Goal: Task Accomplishment & Management: Manage account settings

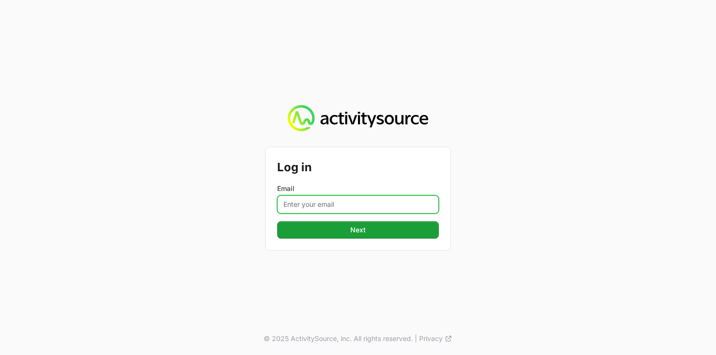
click at [333, 206] on input "Email" at bounding box center [358, 204] width 162 height 18
type input "[PERSON_NAME][EMAIL_ADDRESS][DOMAIN_NAME]"
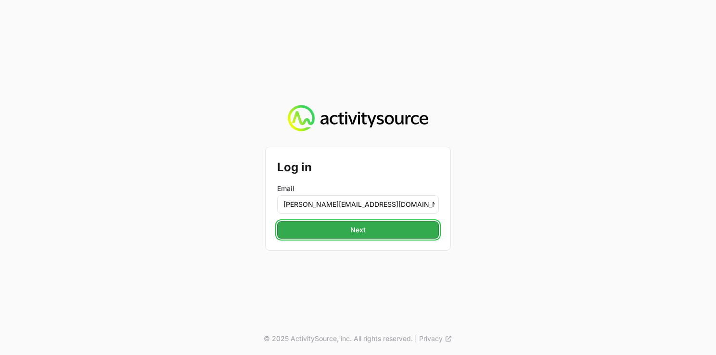
click at [349, 231] on span "Next" at bounding box center [358, 230] width 150 height 12
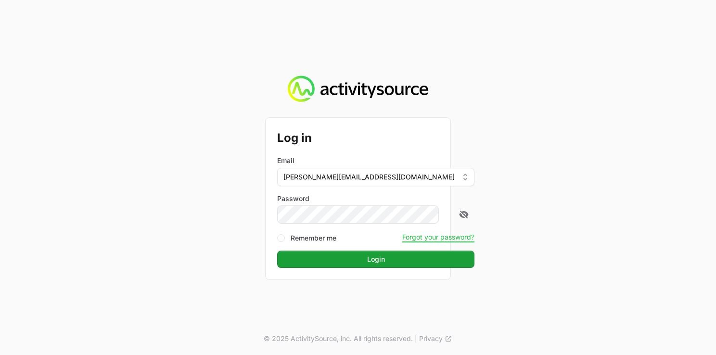
click at [346, 250] on form "Log in Email [PERSON_NAME][EMAIL_ADDRESS][DOMAIN_NAME] Password Remember me For…" at bounding box center [358, 199] width 162 height 139
click at [311, 237] on label "Remember me" at bounding box center [314, 238] width 46 height 10
click at [285, 237] on input "Remember me" at bounding box center [281, 238] width 8 height 8
checkbox input "true"
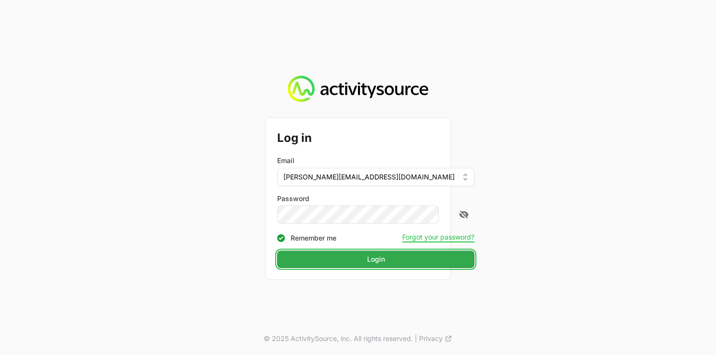
click at [310, 255] on span "Login" at bounding box center [376, 260] width 186 height 12
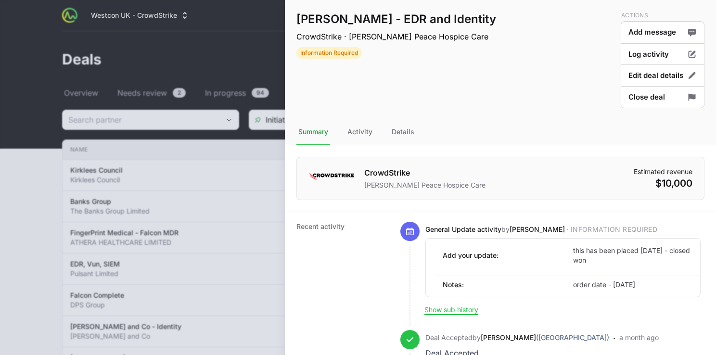
click at [274, 84] on div at bounding box center [358, 177] width 716 height 355
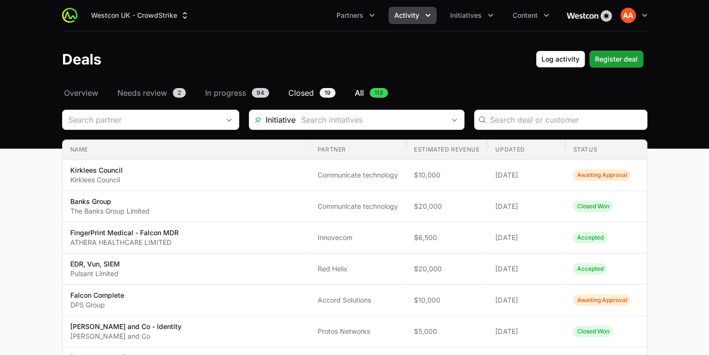
click at [306, 93] on span "Closed" at bounding box center [301, 93] width 26 height 12
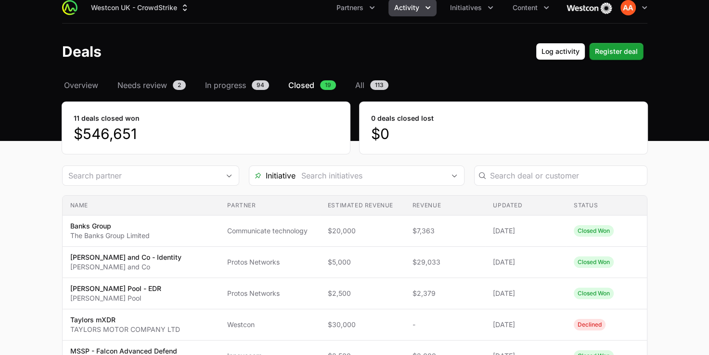
scroll to position [10, 0]
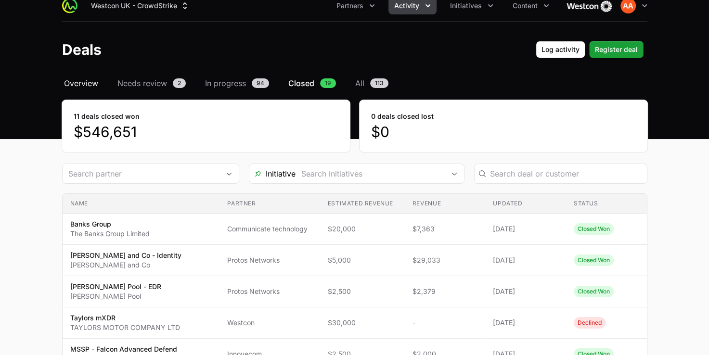
click at [87, 82] on span "Overview" at bounding box center [81, 84] width 34 height 12
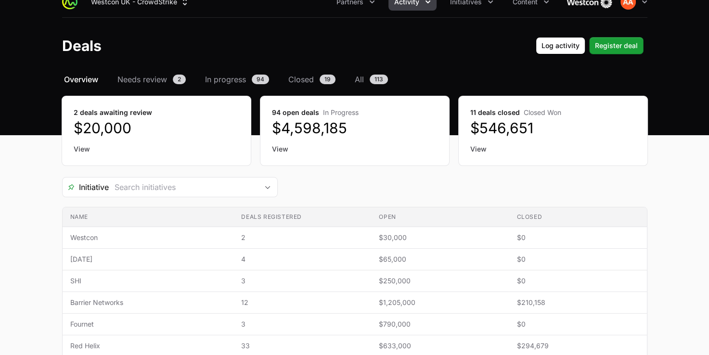
scroll to position [13, 0]
